Goal: Transaction & Acquisition: Purchase product/service

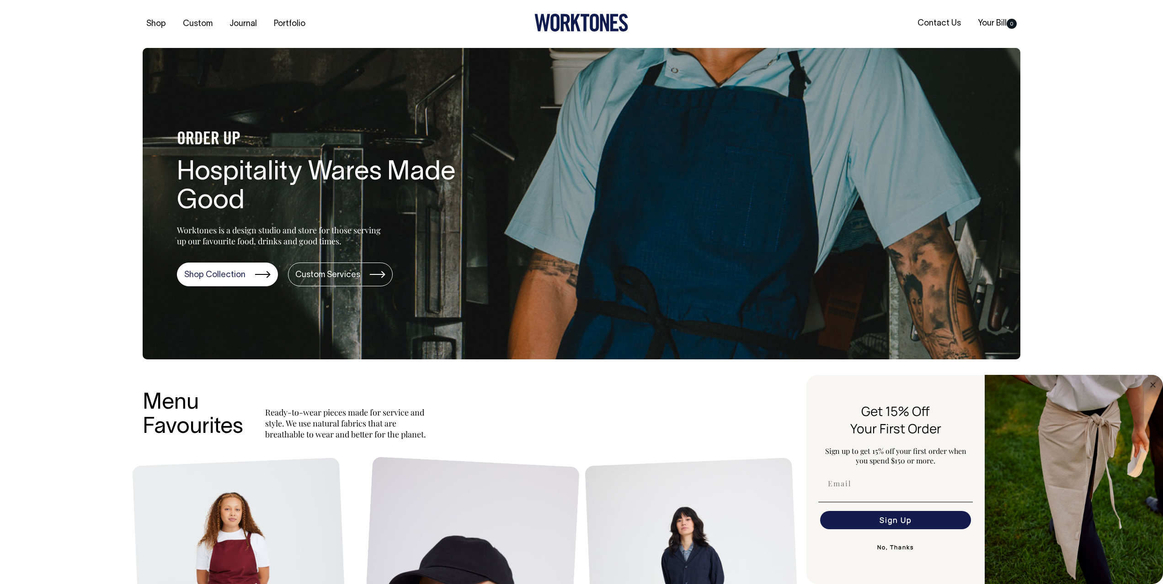
click at [900, 549] on button "No, Thanks" at bounding box center [895, 548] width 154 height 18
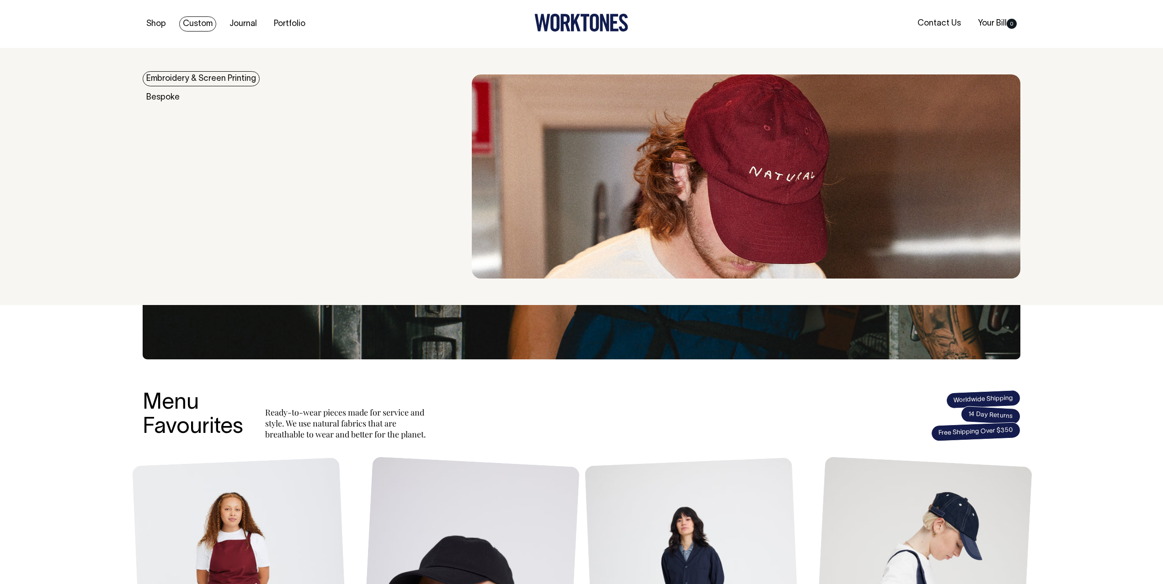
click at [199, 23] on link "Custom" at bounding box center [197, 23] width 37 height 15
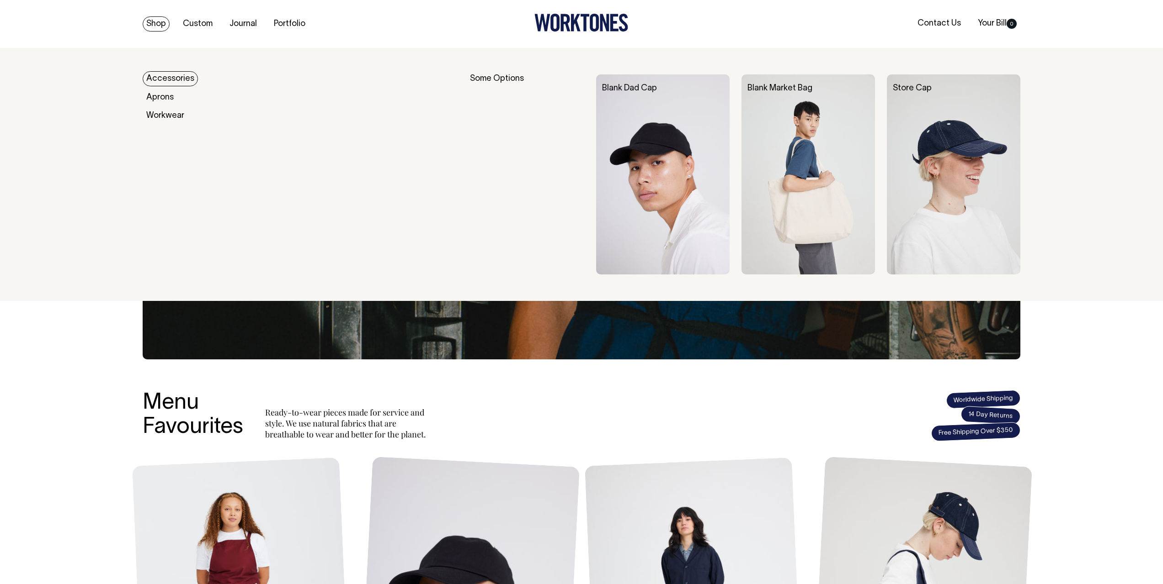
click at [168, 79] on link "Accessories" at bounding box center [170, 78] width 55 height 15
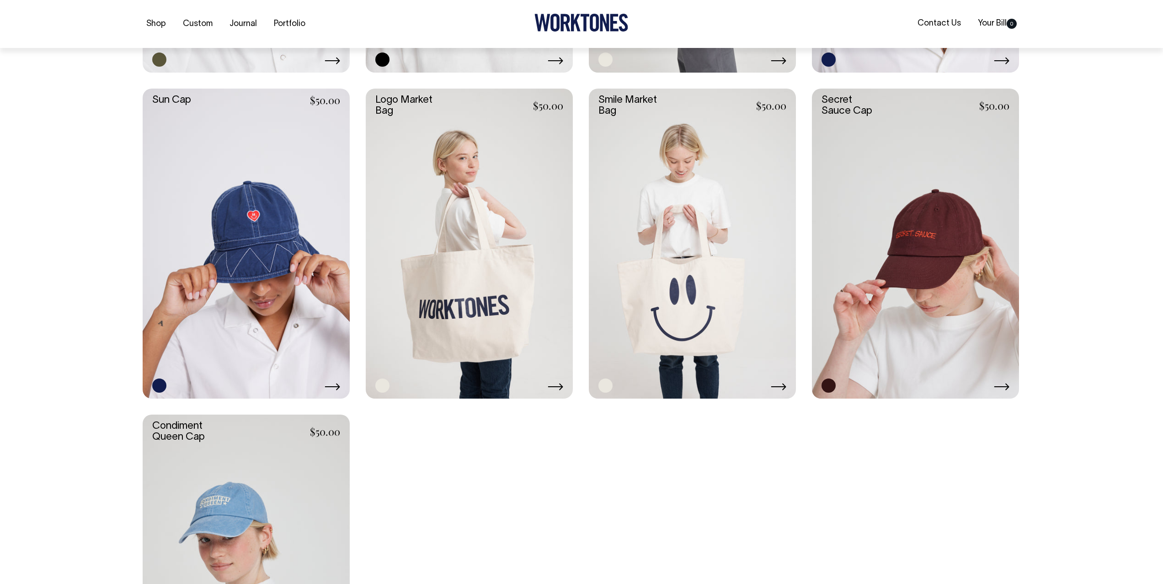
scroll to position [846, 0]
click at [953, 258] on link at bounding box center [915, 243] width 207 height 311
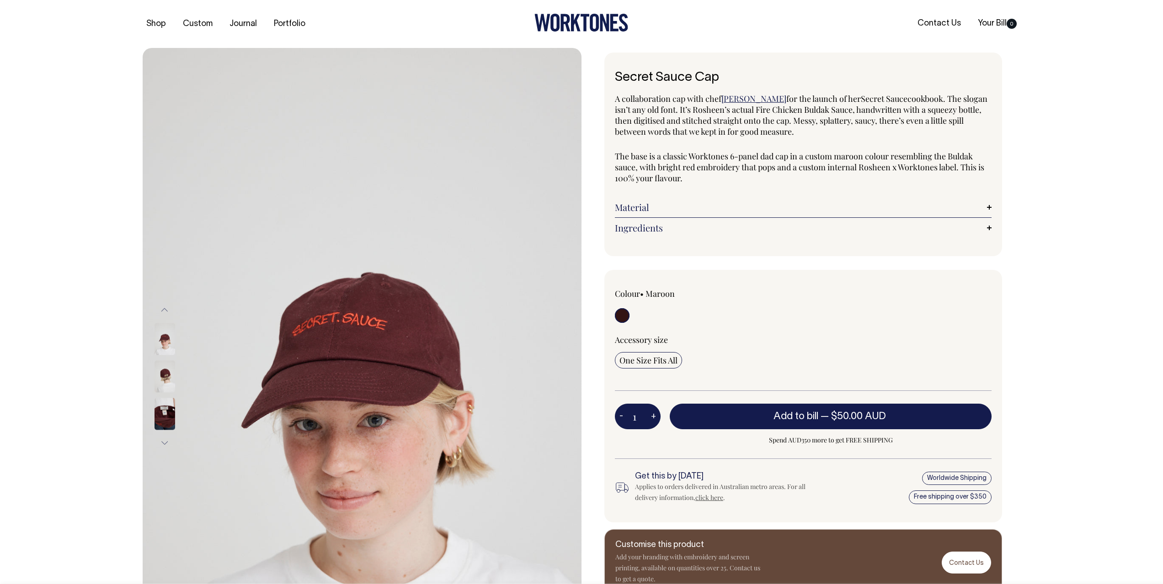
click at [164, 343] on img at bounding box center [164, 339] width 21 height 32
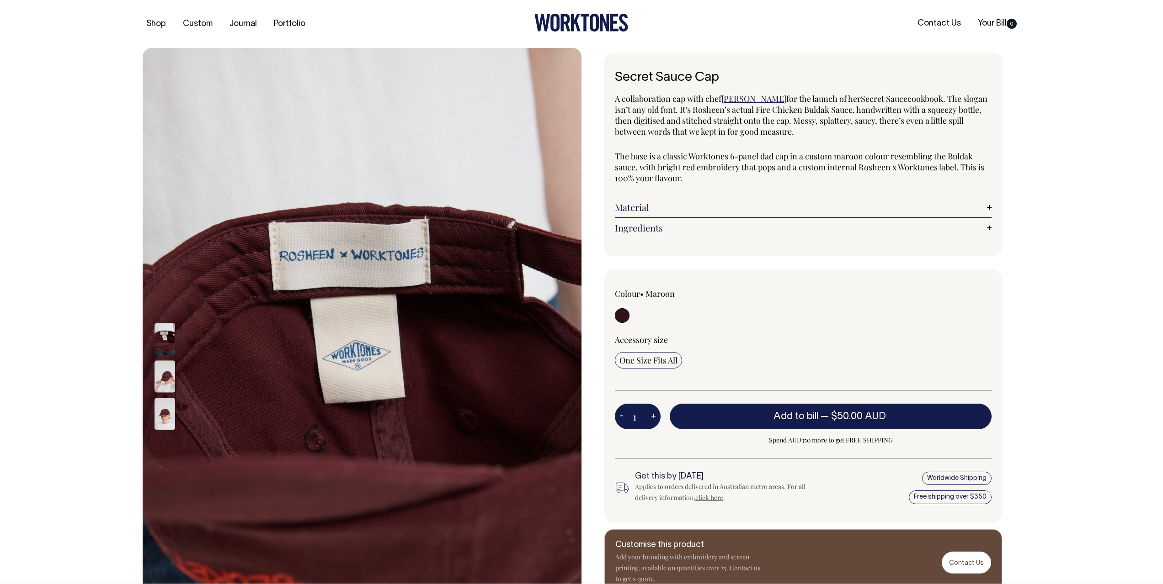
click at [169, 381] on img at bounding box center [164, 377] width 21 height 32
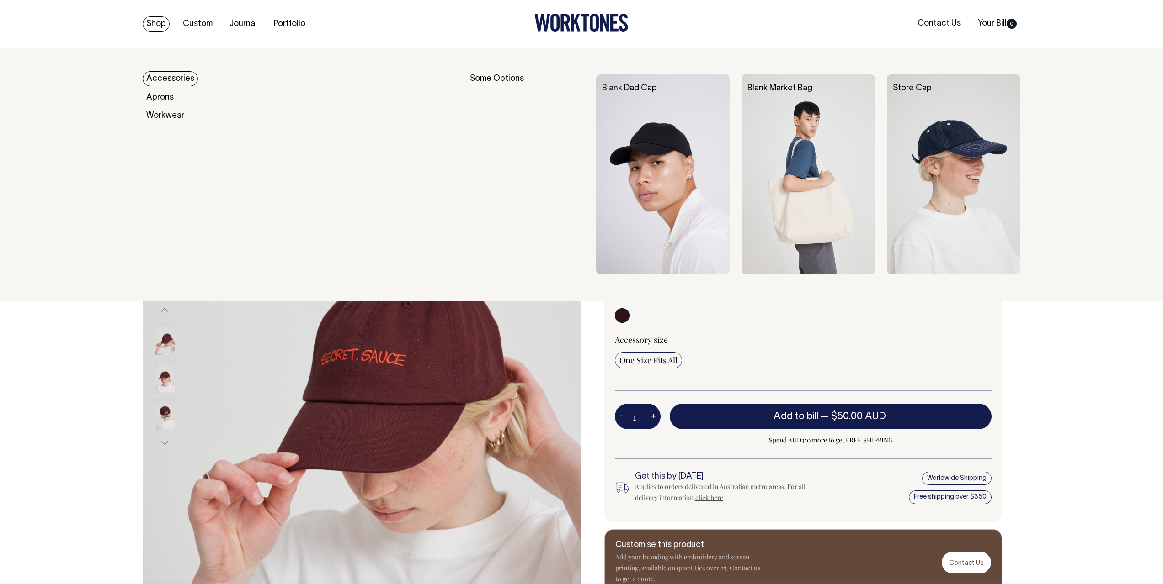
click at [159, 78] on link "Accessories" at bounding box center [170, 78] width 55 height 15
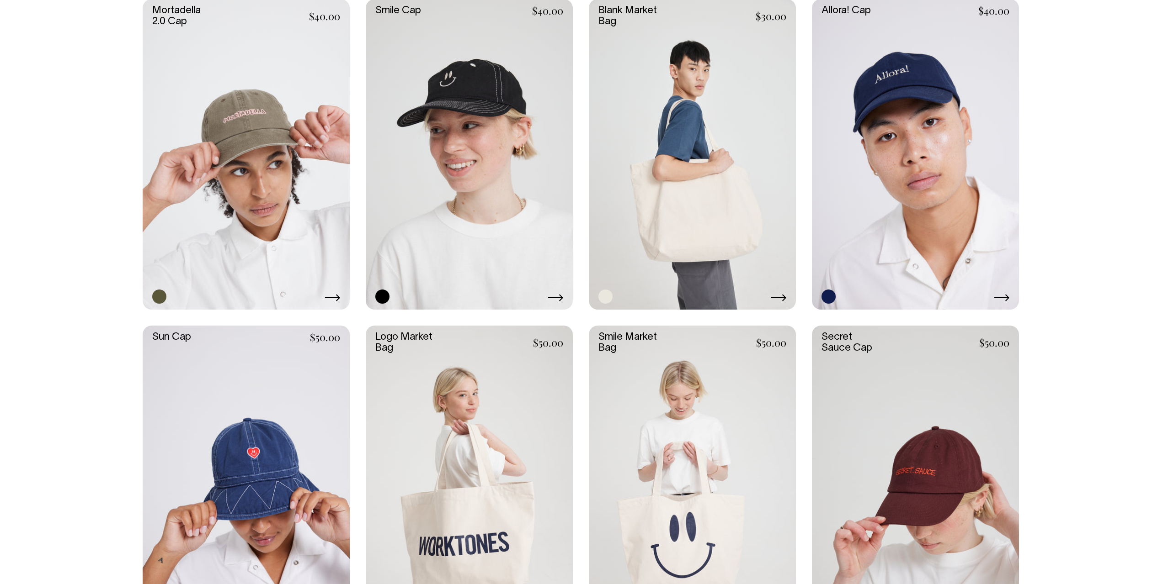
scroll to position [608, 0]
click at [706, 211] on link at bounding box center [692, 154] width 207 height 311
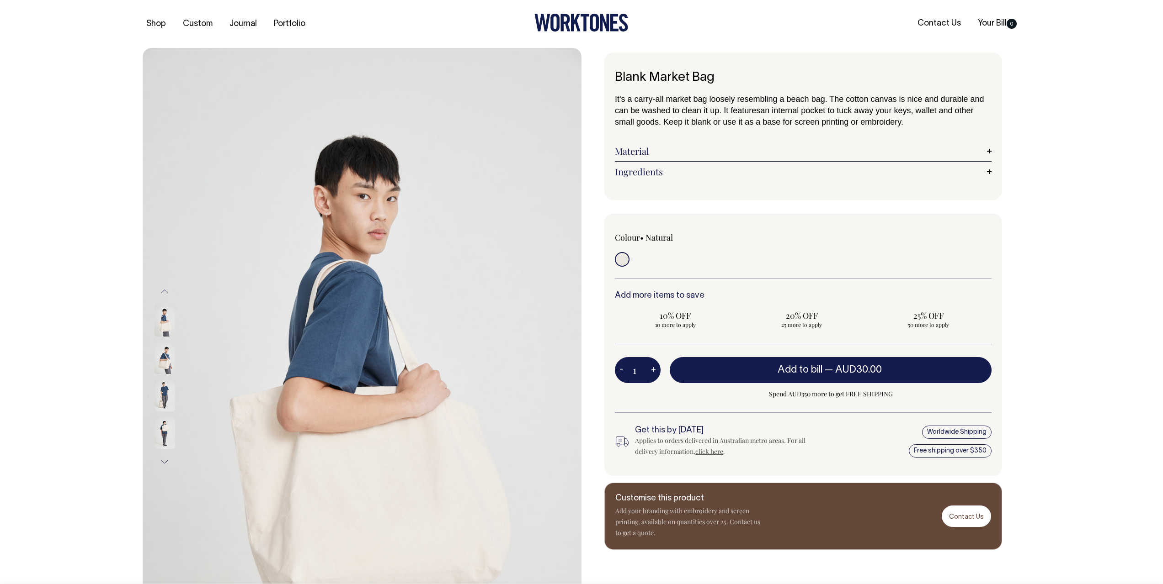
click at [158, 427] on img at bounding box center [164, 433] width 21 height 32
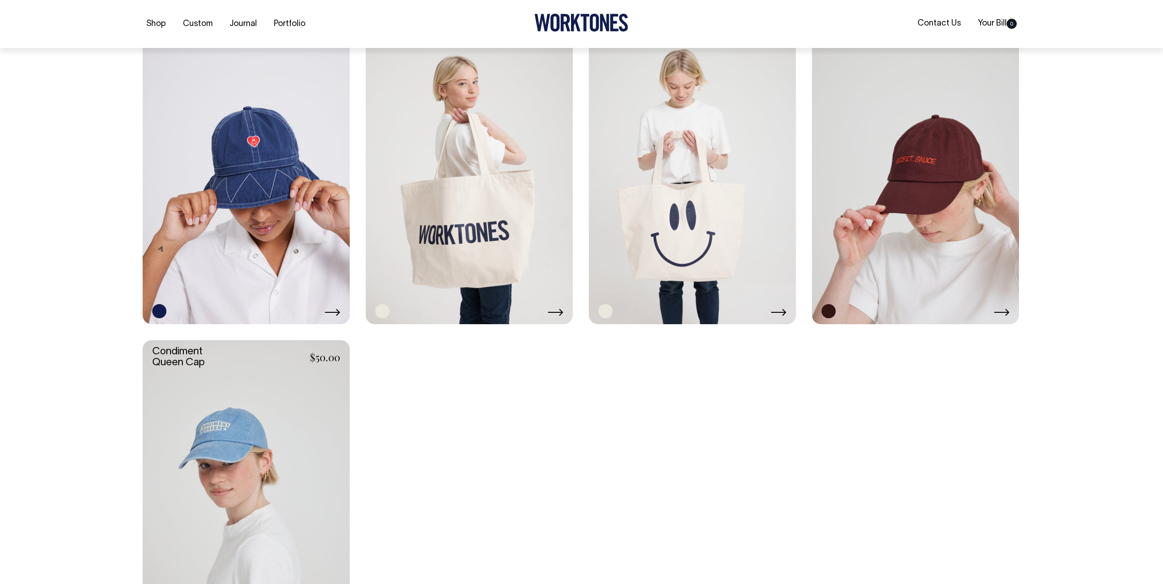
scroll to position [920, 0]
click at [698, 229] on link at bounding box center [692, 169] width 207 height 311
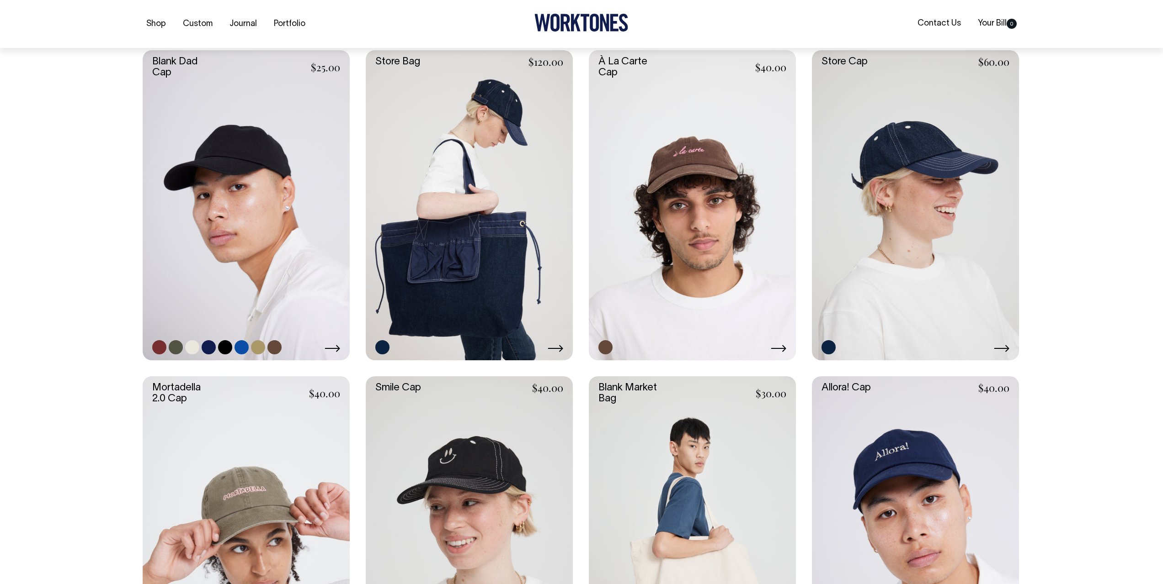
click at [273, 281] on link at bounding box center [246, 205] width 207 height 311
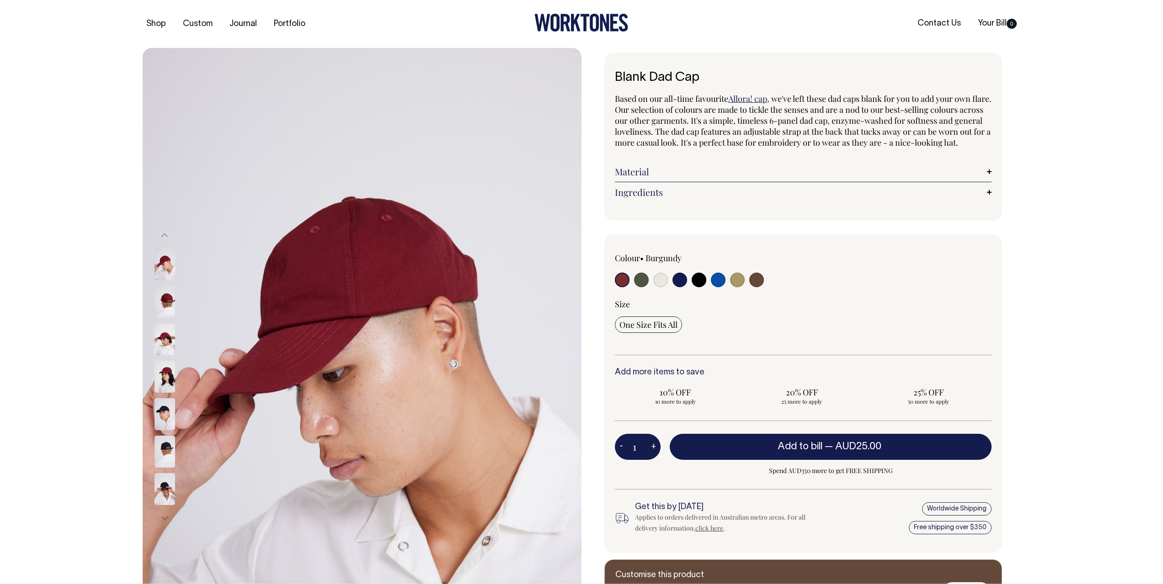
click at [163, 338] on img at bounding box center [164, 340] width 21 height 32
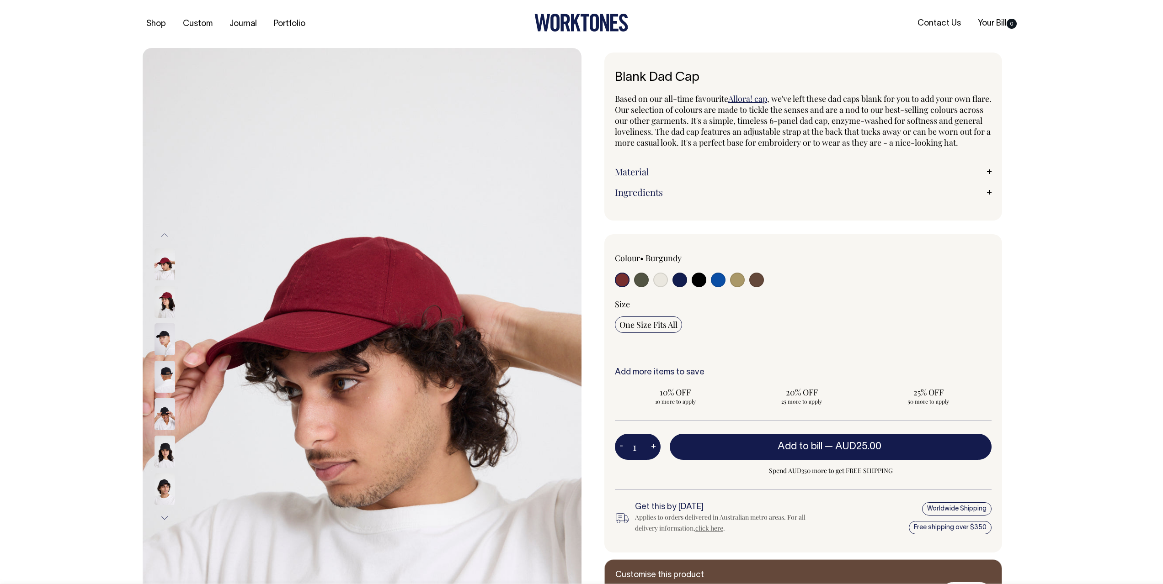
click at [159, 299] on img at bounding box center [164, 302] width 21 height 32
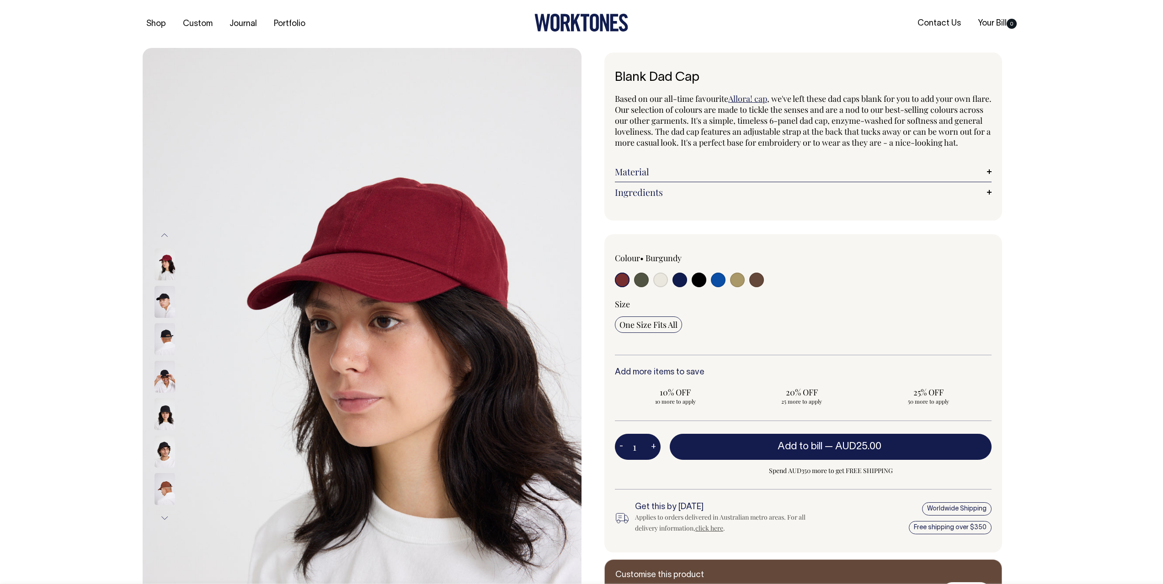
click at [720, 287] on input "radio" at bounding box center [718, 280] width 15 height 15
radio input "true"
select select "Worker Blue"
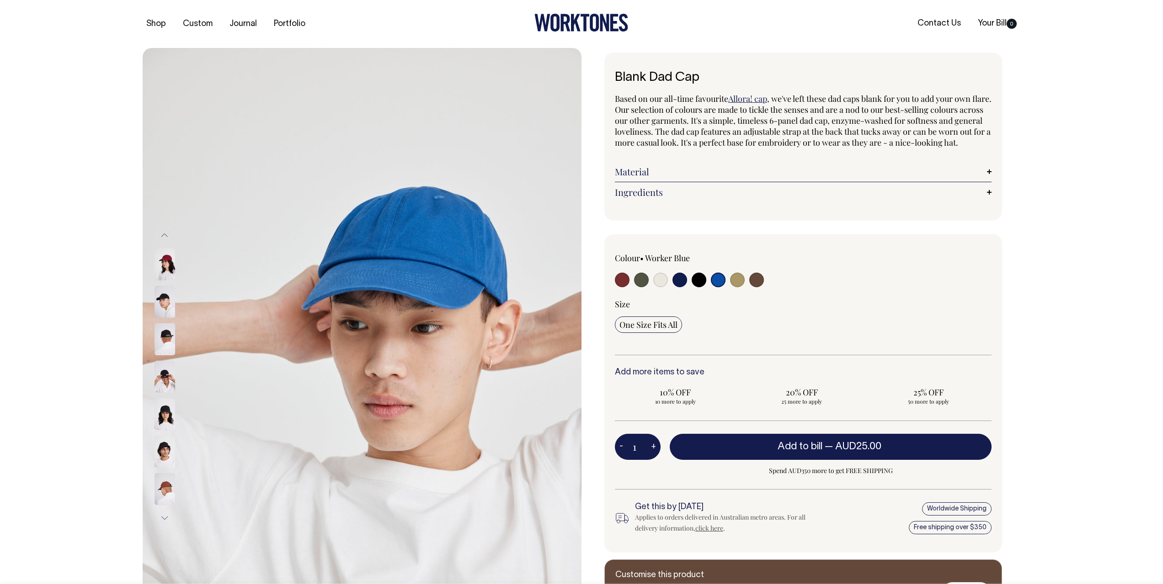
click at [720, 287] on input "radio" at bounding box center [718, 280] width 15 height 15
click at [639, 287] on input "radio" at bounding box center [641, 280] width 15 height 15
radio input "true"
select select "Olive"
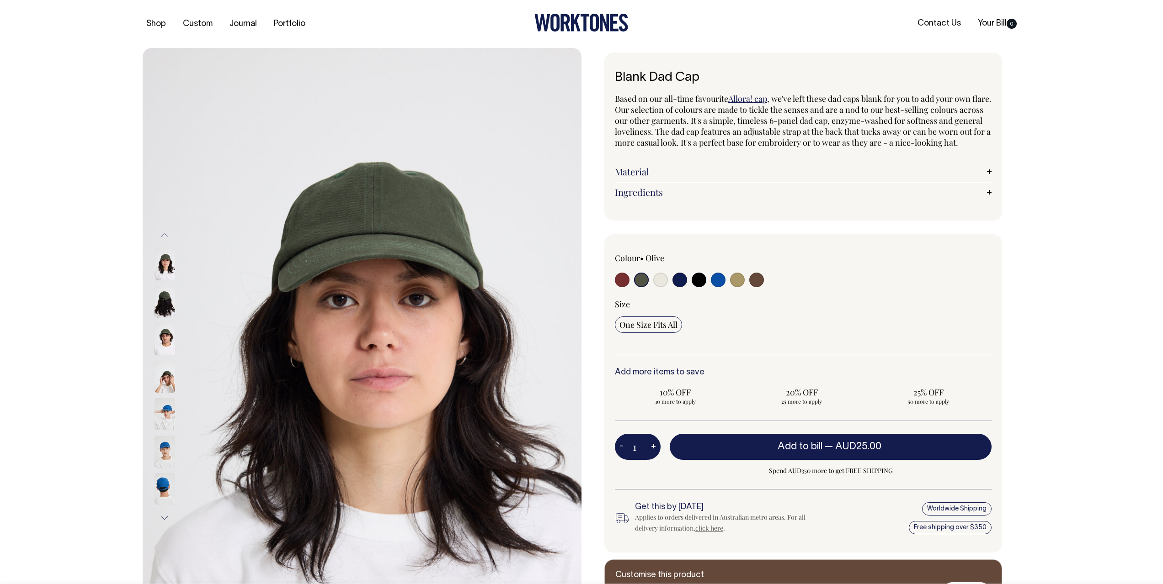
click at [158, 301] on img at bounding box center [164, 302] width 21 height 32
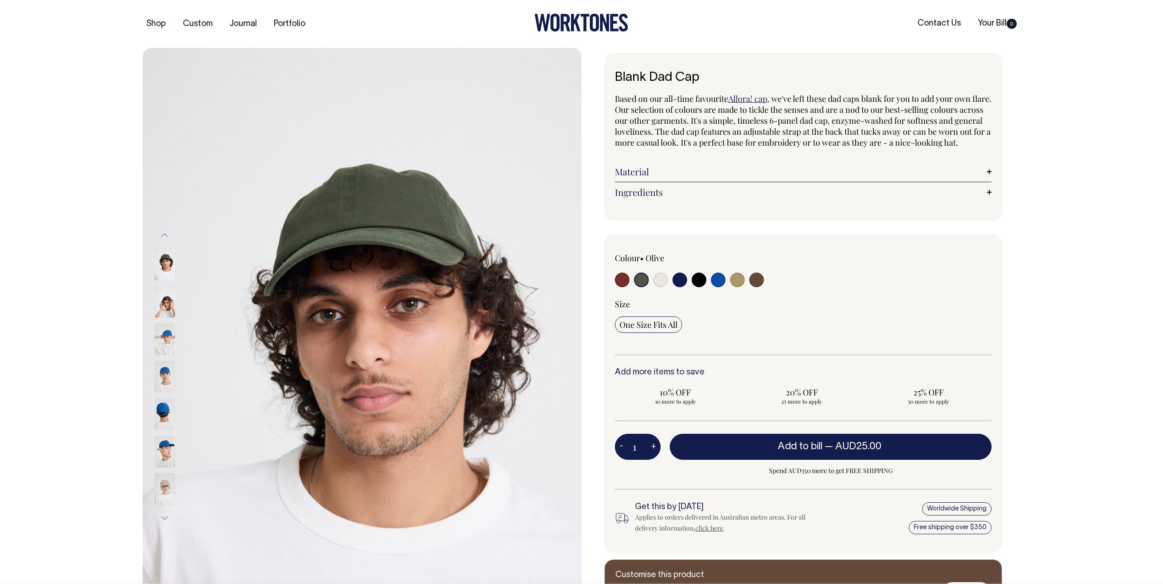
click at [619, 287] on input "radio" at bounding box center [622, 280] width 15 height 15
radio input "true"
select select "Burgundy"
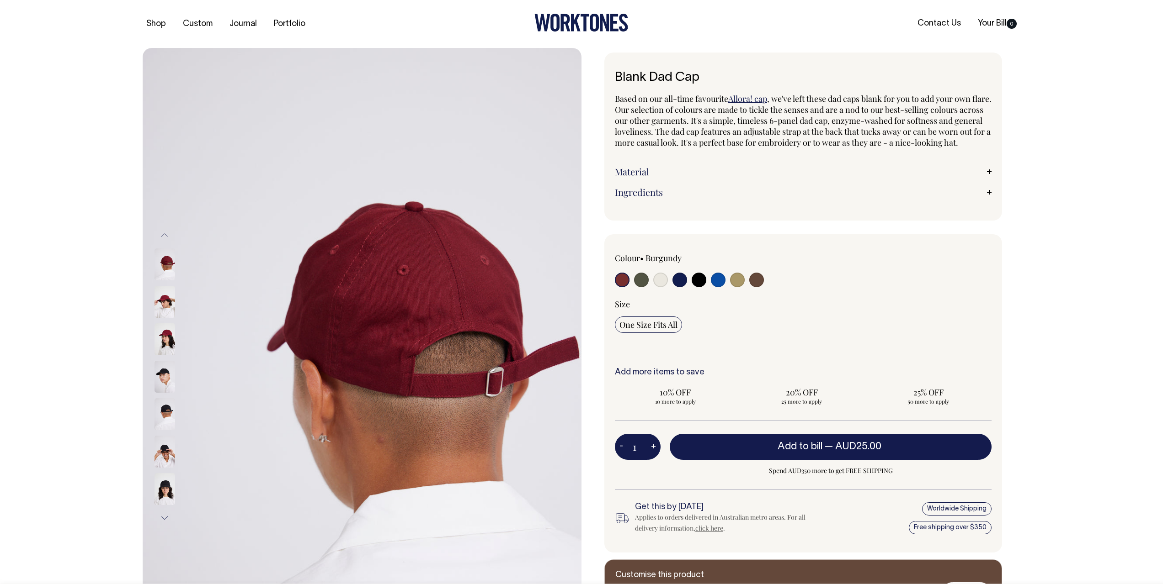
click at [165, 234] on button "Previous" at bounding box center [165, 235] width 14 height 21
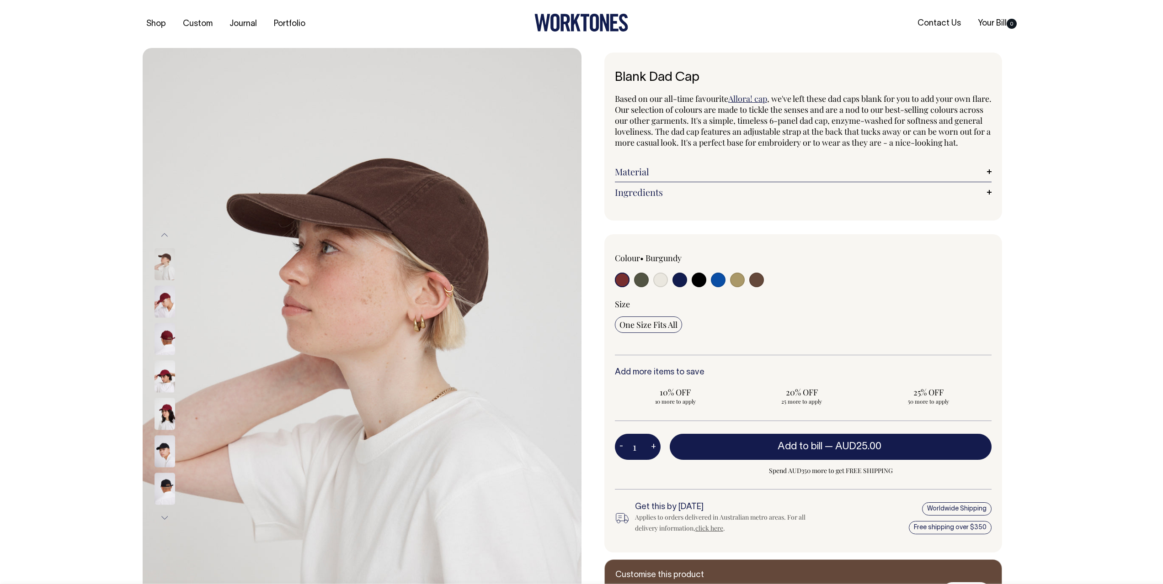
click at [167, 234] on button "Previous" at bounding box center [165, 235] width 14 height 21
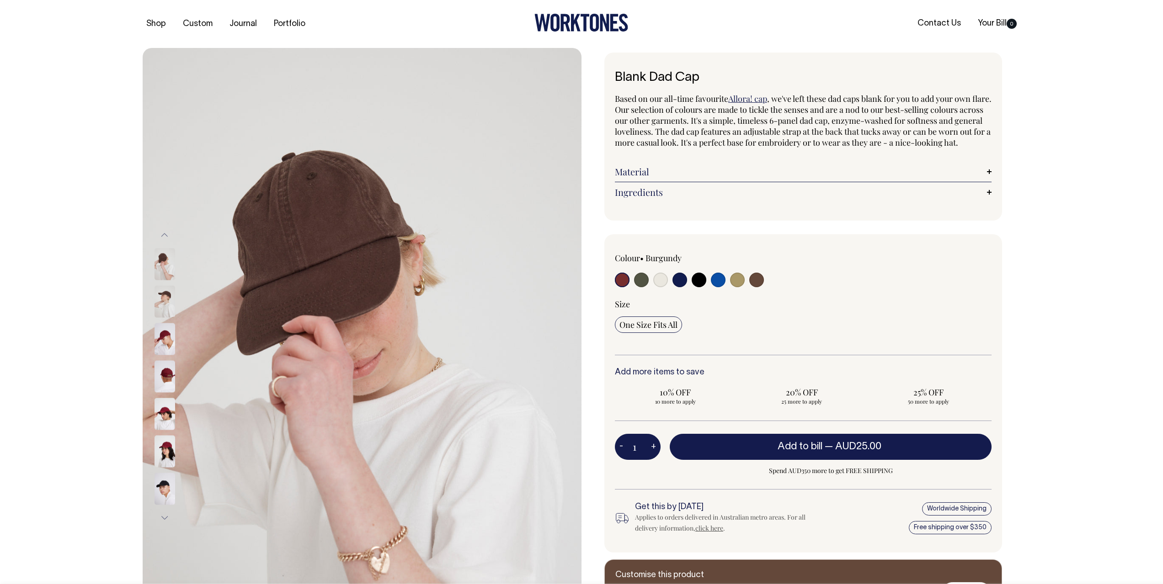
click at [167, 234] on button "Previous" at bounding box center [165, 235] width 14 height 21
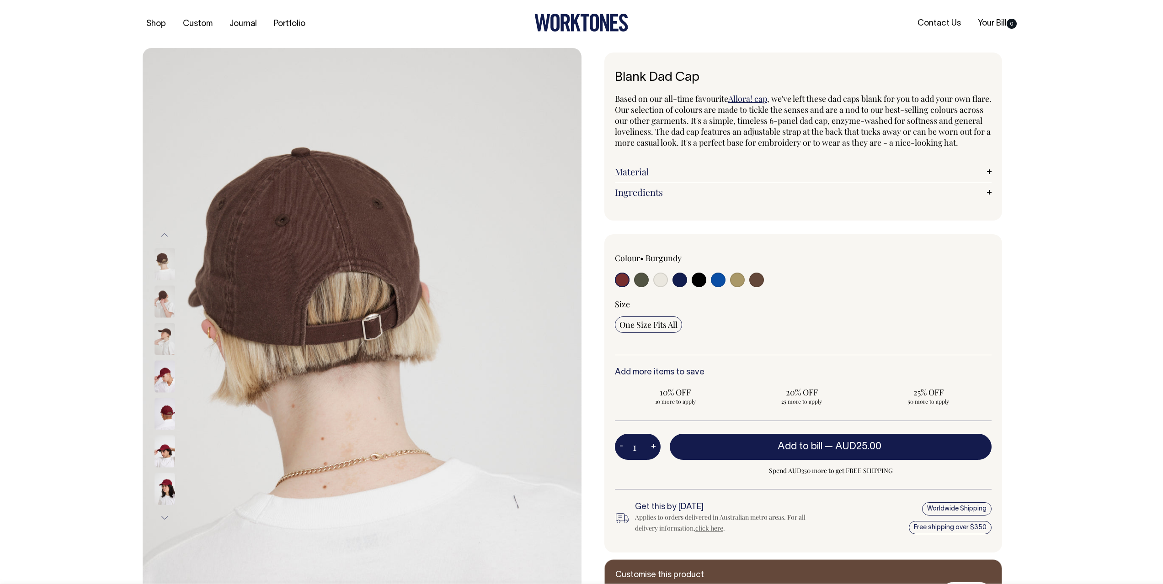
click at [167, 234] on button "Previous" at bounding box center [165, 235] width 14 height 21
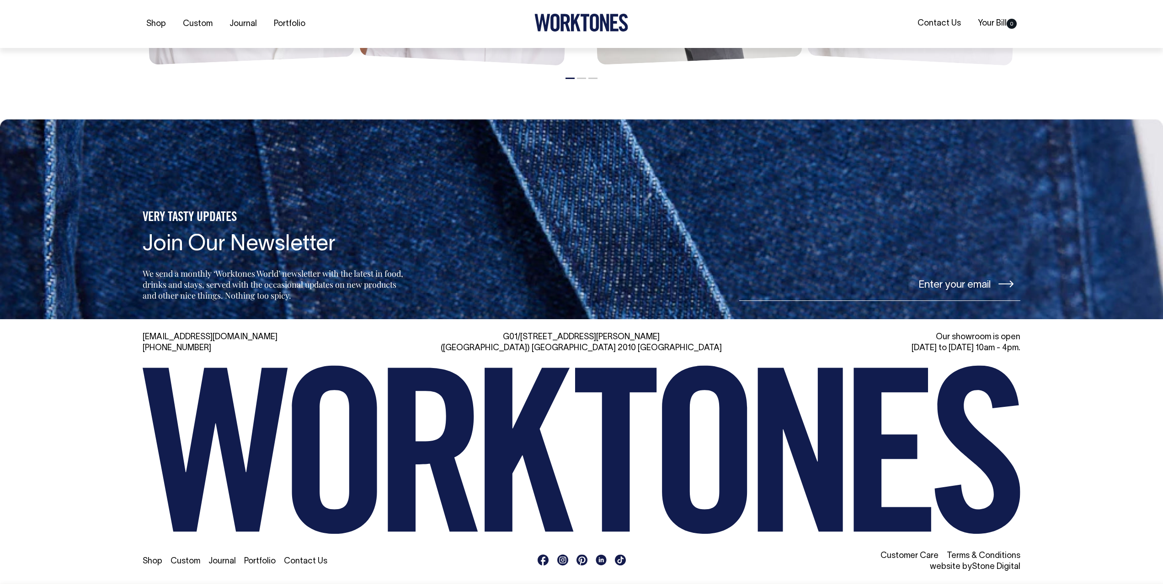
scroll to position [1427, 0]
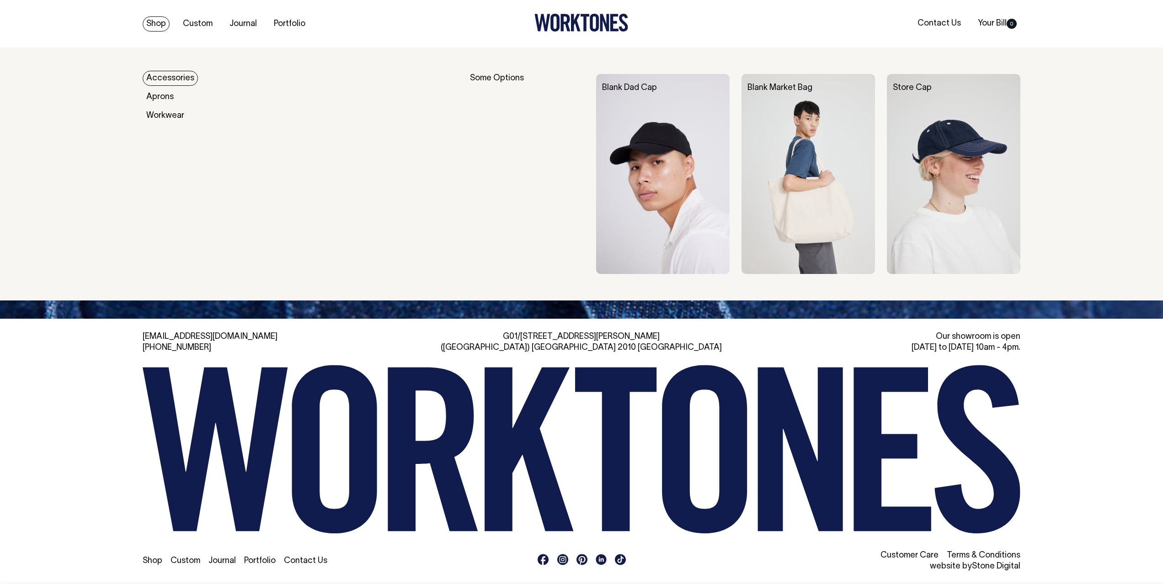
click at [162, 26] on link "Shop" at bounding box center [156, 23] width 27 height 15
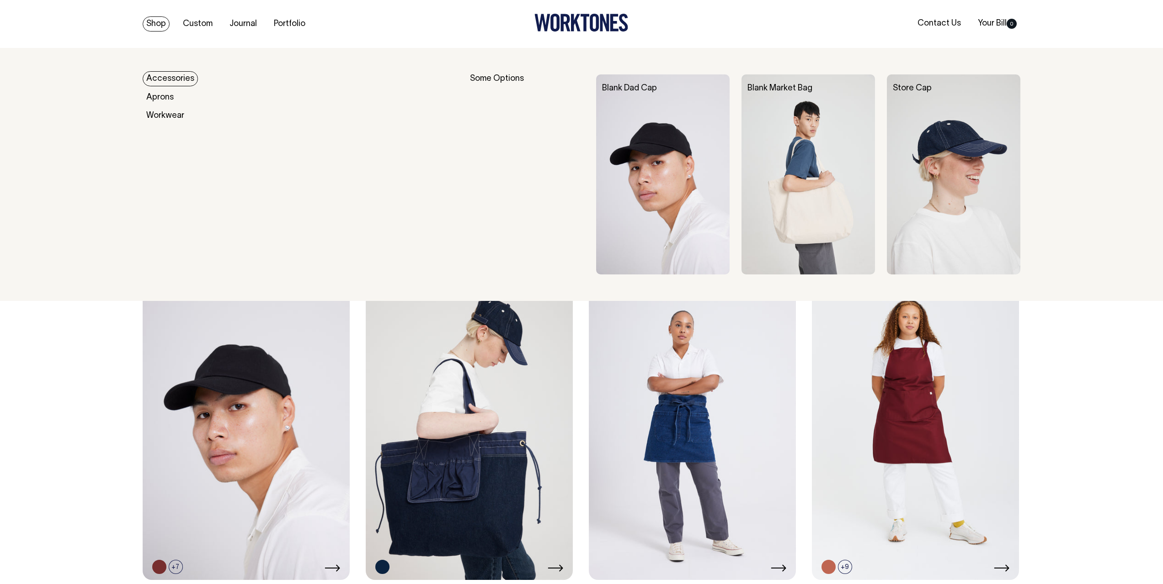
click at [163, 73] on link "Accessories" at bounding box center [170, 78] width 55 height 15
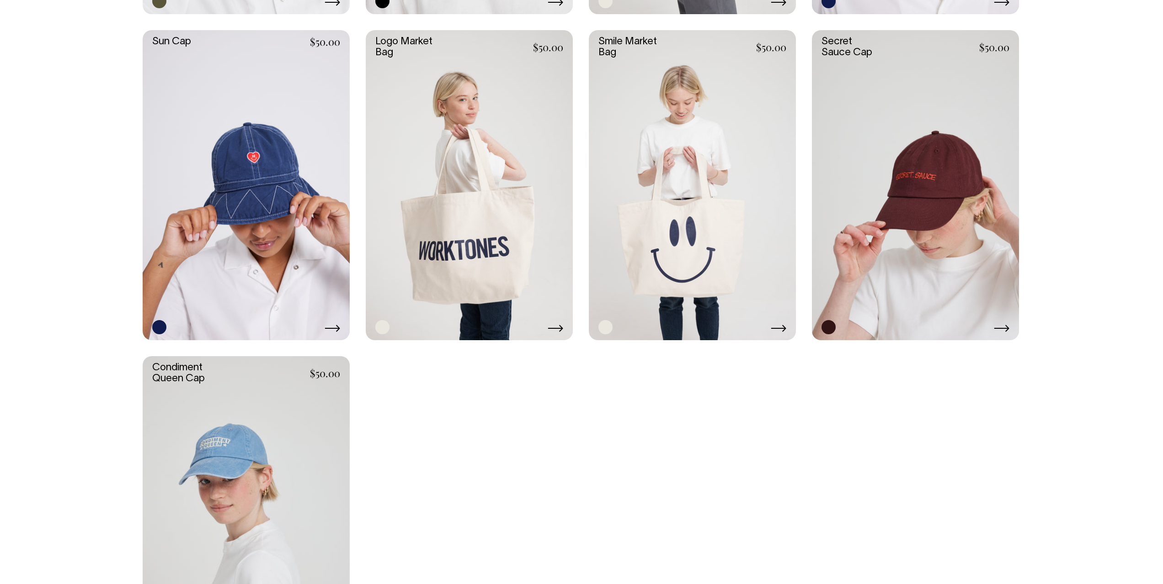
scroll to position [904, 0]
